Goal: Browse casually: Explore the website without a specific task or goal

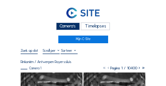
click at [67, 29] on div "Camera's" at bounding box center [68, 26] width 24 height 8
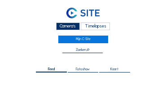
click at [114, 42] on div "Camera's Timelapses Mijn C-Site" at bounding box center [83, 23] width 124 height 39
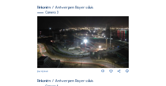
scroll to position [334, 0]
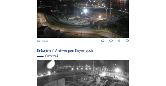
click at [99, 73] on img at bounding box center [83, 85] width 92 height 51
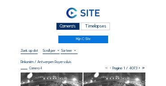
click at [138, 69] on icon at bounding box center [139, 67] width 4 height 4
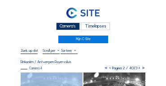
click at [138, 69] on icon at bounding box center [139, 67] width 4 height 4
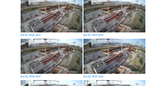
scroll to position [109, 0]
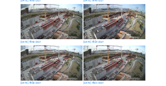
click at [56, 21] on img at bounding box center [52, 21] width 62 height 35
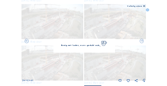
scroll to position [110, 0]
